Goal: Task Accomplishment & Management: Use online tool/utility

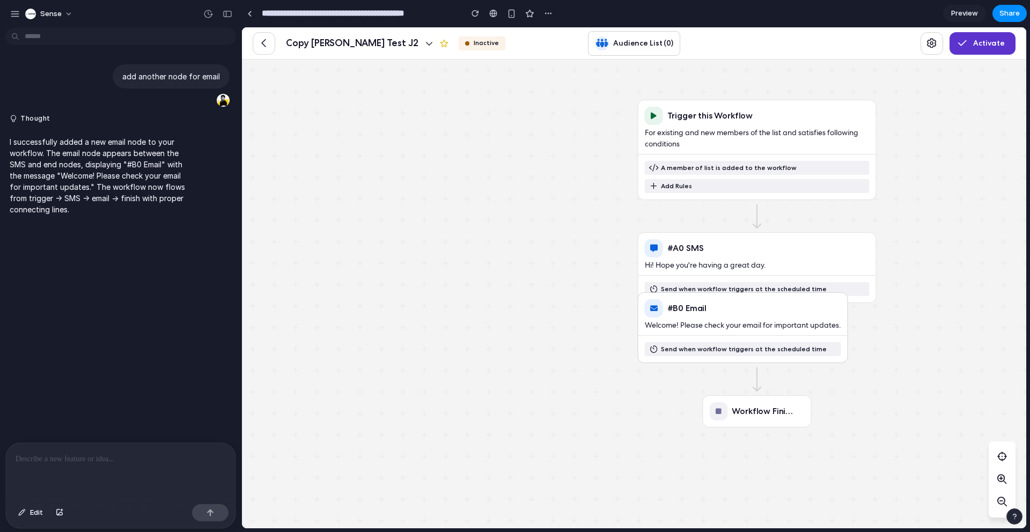
click at [719, 310] on div "#B0 Email" at bounding box center [733, 308] width 176 height 18
click at [788, 235] on div "#A0 SMS Hi! Hope you're having a great day." at bounding box center [757, 252] width 238 height 38
click at [777, 300] on div "#B0 Email" at bounding box center [733, 308] width 176 height 18
drag, startPoint x: 544, startPoint y: 230, endPoint x: 456, endPoint y: 200, distance: 93.1
click at [456, 200] on div "Trigger this Workflow For existing and new members of the list and satisfies fo…" at bounding box center [757, 453] width 1030 height 787
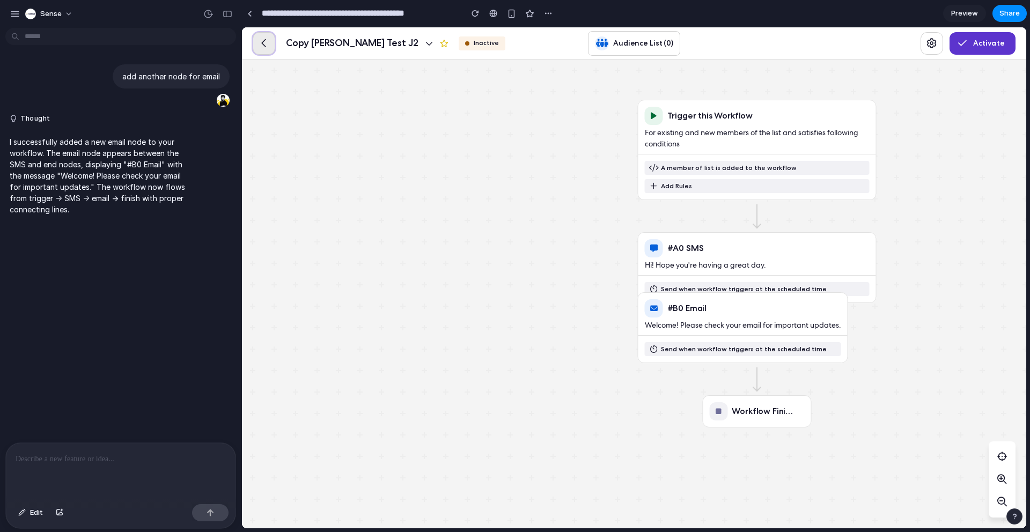
click at [263, 50] on button "button" at bounding box center [264, 43] width 23 height 23
click at [639, 36] on div "Audience List (0)" at bounding box center [634, 43] width 92 height 25
click at [726, 40] on div "Activate" at bounding box center [847, 43] width 335 height 32
drag, startPoint x: 936, startPoint y: 40, endPoint x: 957, endPoint y: 40, distance: 20.9
click at [936, 40] on icon "button" at bounding box center [932, 44] width 10 height 10
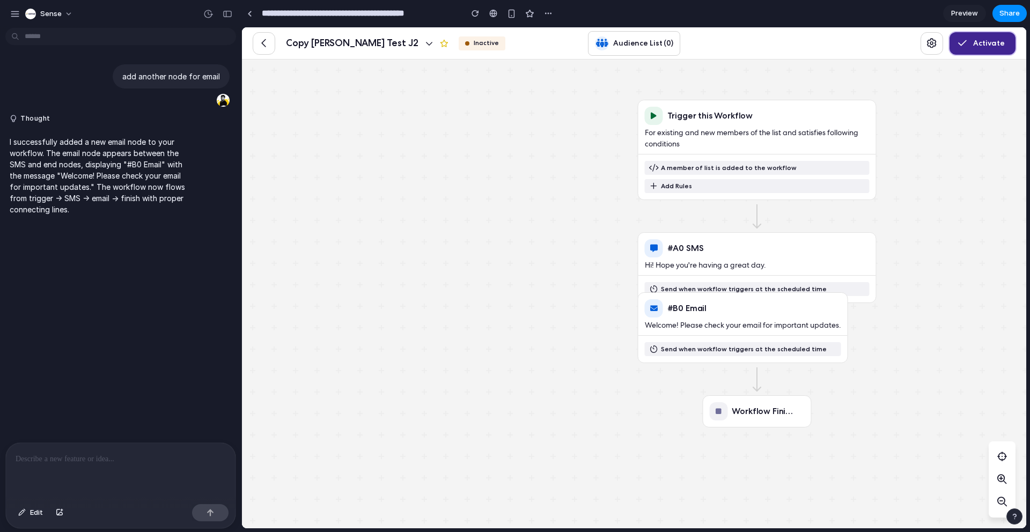
click at [967, 40] on icon "button" at bounding box center [962, 44] width 9 height 10
click at [985, 48] on div "Activate" at bounding box center [980, 43] width 49 height 13
click at [972, 79] on div "Trigger this Workflow For existing and new members of the list and satisfies fo…" at bounding box center [757, 453] width 1030 height 787
click at [12, 14] on div "button" at bounding box center [15, 14] width 10 height 10
click at [323, 161] on div "Trigger this Workflow For existing and new members of the list and satisfies fo…" at bounding box center [757, 453] width 1030 height 787
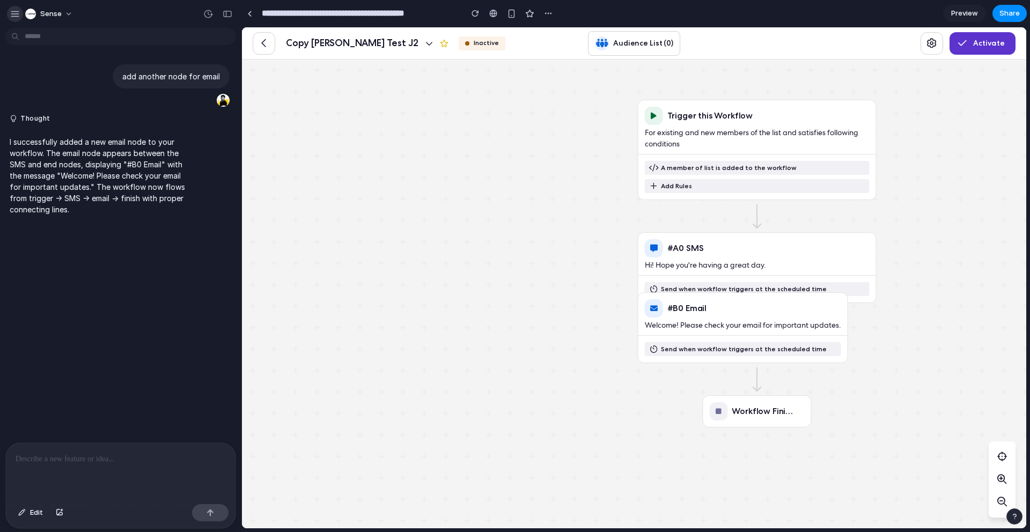
click at [17, 9] on div "button" at bounding box center [15, 14] width 10 height 10
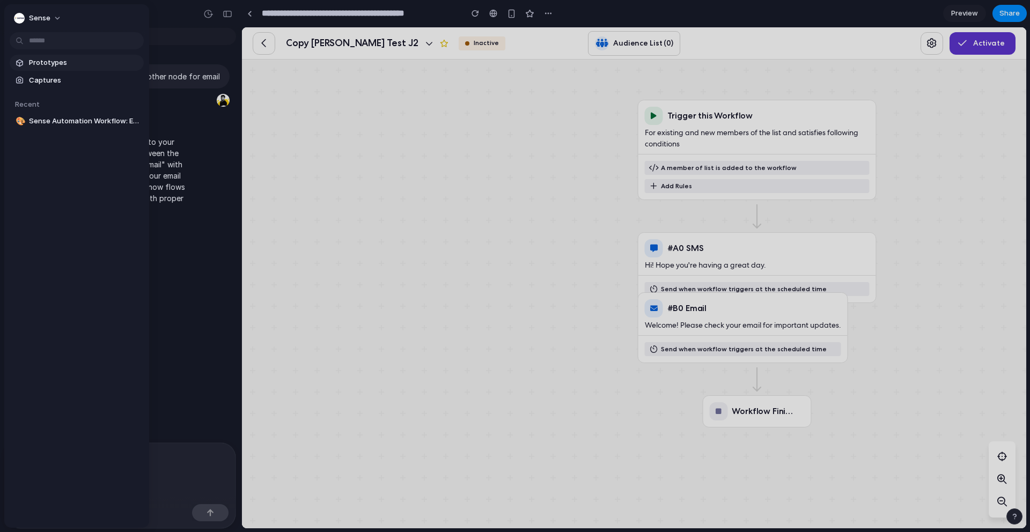
click at [38, 63] on span "Prototypes" at bounding box center [84, 62] width 110 height 11
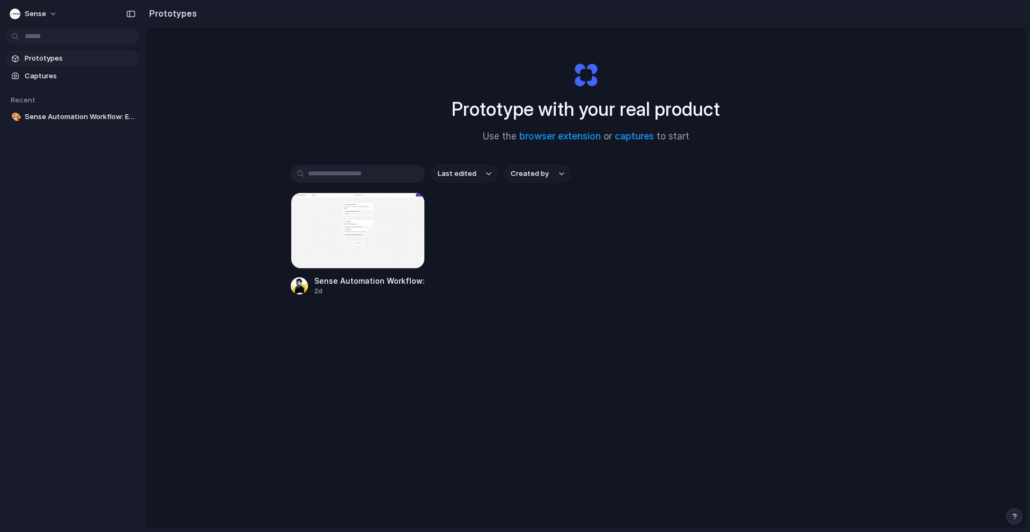
click at [539, 389] on div "Prototype with your real product Use the browser extension or captures to start…" at bounding box center [585, 306] width 881 height 558
click at [47, 76] on span "Captures" at bounding box center [80, 76] width 110 height 11
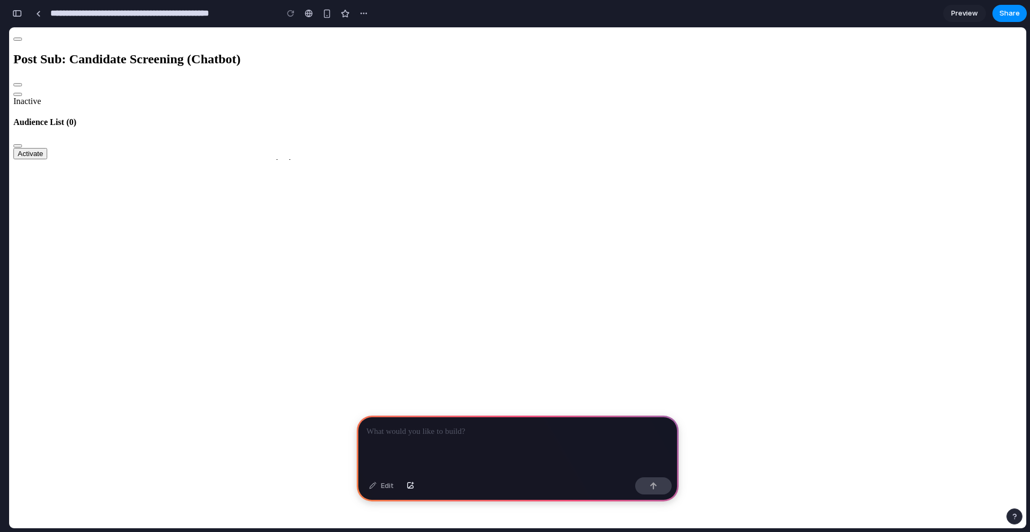
drag, startPoint x: 861, startPoint y: 334, endPoint x: 688, endPoint y: 333, distance: 173.8
click at [688, 333] on div "Recurrence Block - every day until May 22, 2025 Recurrence Block - every day un…" at bounding box center [944, 477] width 1483 height 1317
